Goal: Task Accomplishment & Management: Complete application form

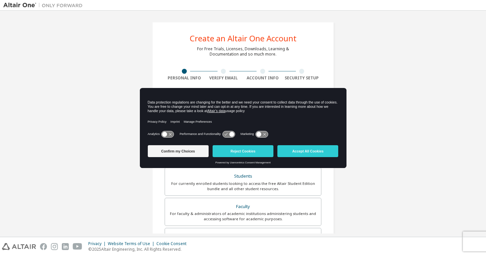
click at [221, 108] on div "Data protection regulations are changing for the better and we need your consen…" at bounding box center [243, 106] width 191 height 13
click at [312, 155] on button "Accept All Cookies" at bounding box center [307, 151] width 61 height 12
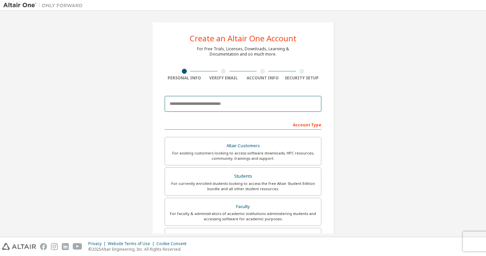
click at [228, 103] on input "email" at bounding box center [243, 104] width 157 height 16
type input "**********"
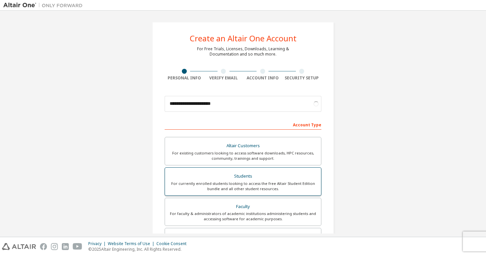
click at [251, 182] on div "For currently enrolled students looking to access the free Altair Student Editi…" at bounding box center [243, 186] width 148 height 11
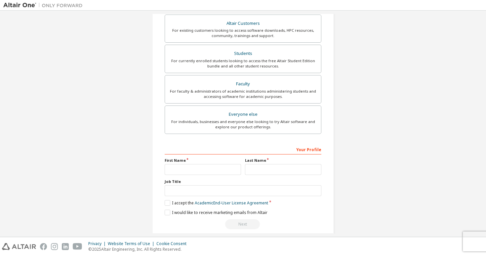
scroll to position [148, 0]
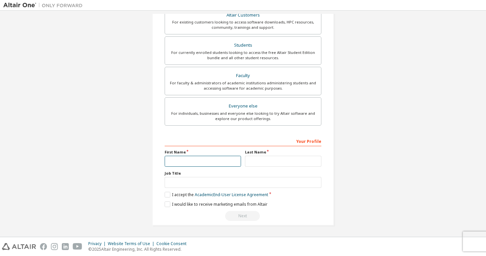
click at [182, 162] on input "text" at bounding box center [203, 161] width 76 height 11
type input "*****"
type input "*******"
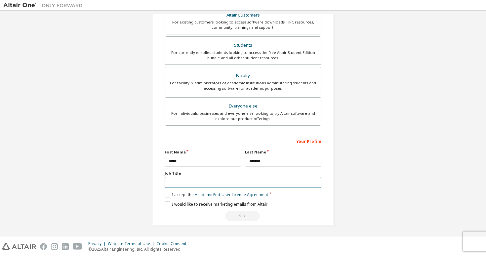
click at [224, 181] on input "text" at bounding box center [243, 182] width 157 height 11
type input "*******"
click at [205, 197] on link "Academic End-User License Agreement" at bounding box center [231, 195] width 73 height 6
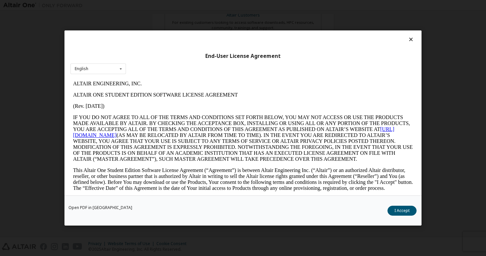
scroll to position [0, 0]
click at [408, 42] on icon at bounding box center [411, 39] width 7 height 6
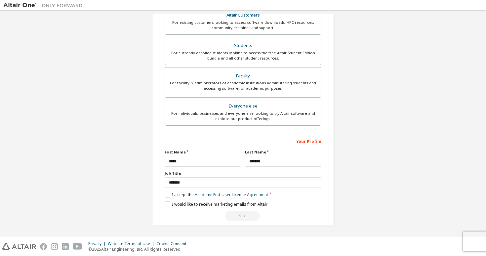
click at [167, 196] on label "I accept the Academic End-User License Agreement" at bounding box center [216, 195] width 103 height 6
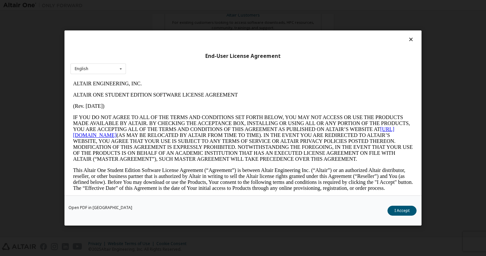
click at [397, 39] on div at bounding box center [242, 40] width 345 height 9
click at [401, 39] on div at bounding box center [242, 40] width 345 height 9
click at [409, 38] on icon at bounding box center [411, 39] width 7 height 6
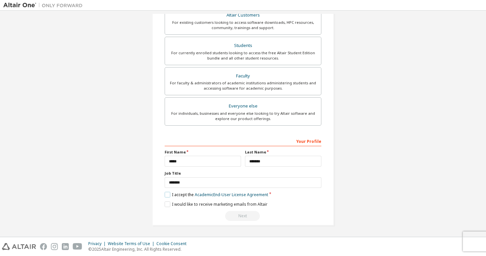
click at [167, 195] on label "I accept the Academic End-User License Agreement" at bounding box center [216, 195] width 103 height 6
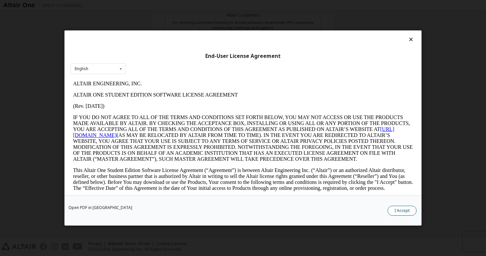
click at [393, 210] on button "I Accept" at bounding box center [401, 211] width 29 height 10
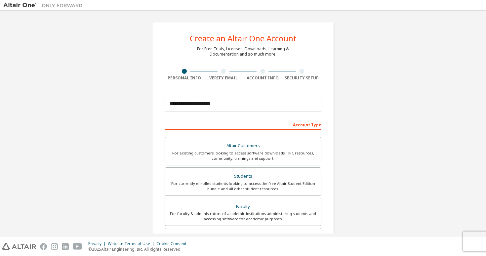
scroll to position [0, 0]
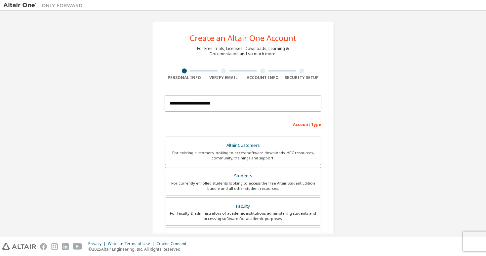
click at [282, 106] on input "**********" at bounding box center [243, 104] width 157 height 16
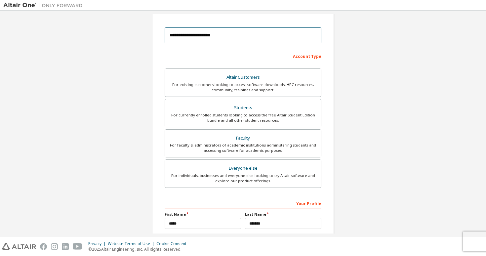
scroll to position [131, 0]
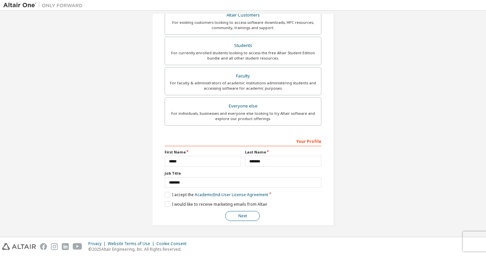
click at [248, 219] on button "Next" at bounding box center [242, 216] width 35 height 10
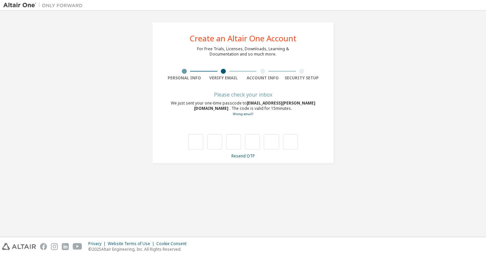
scroll to position [0, 0]
click at [222, 152] on div "Please check your inbox We just sent your one-time passcode to [EMAIL_ADDRESS][…" at bounding box center [243, 126] width 157 height 66
click at [196, 146] on input "text" at bounding box center [195, 141] width 15 height 15
type input "*"
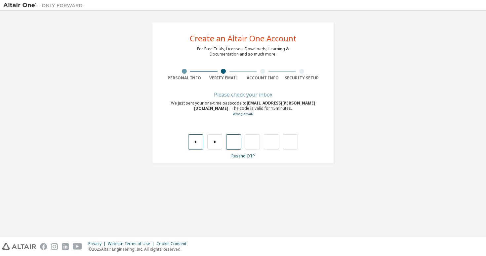
type input "*"
